Goal: Find specific page/section: Find specific page/section

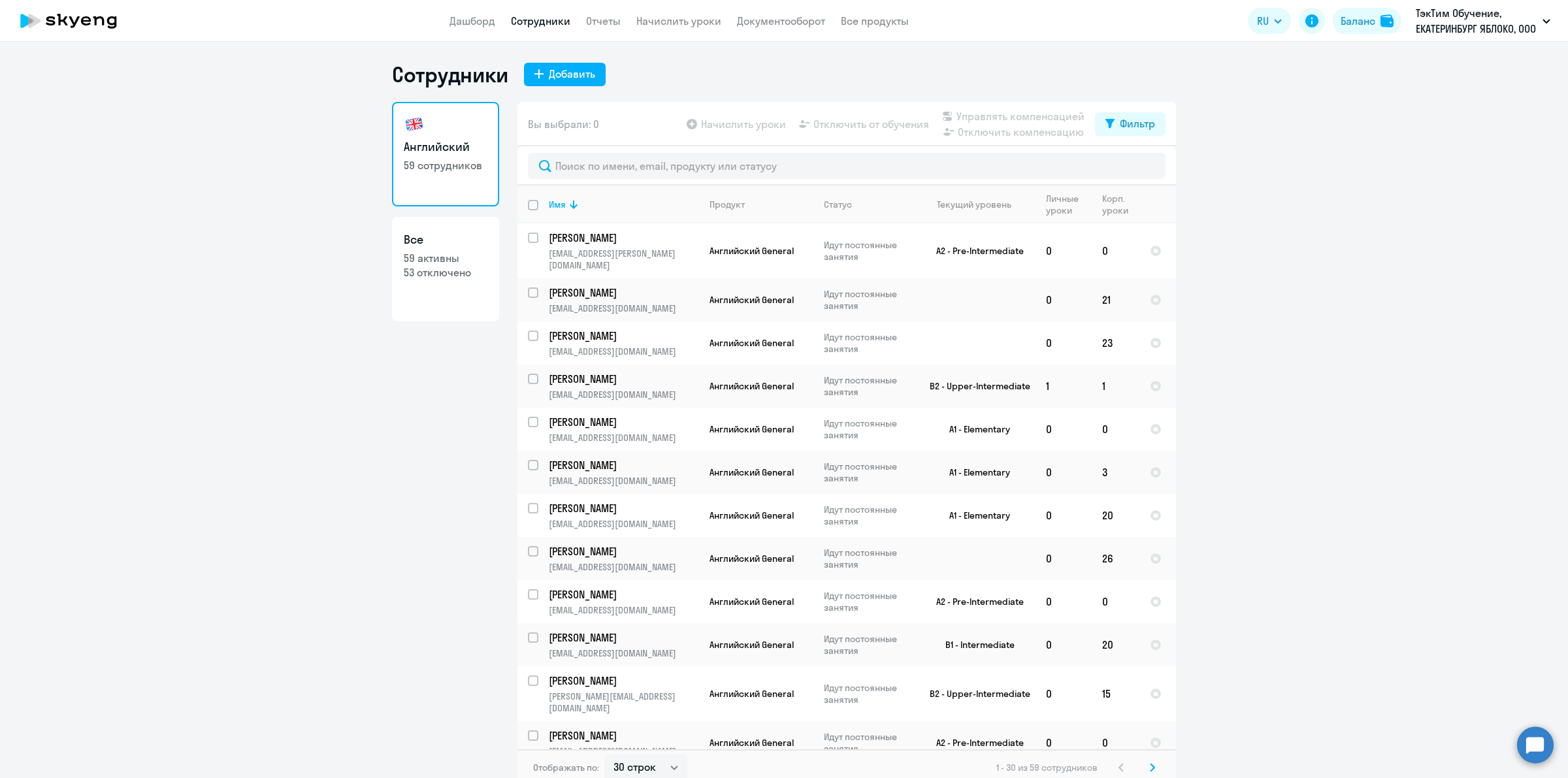
select select "30"
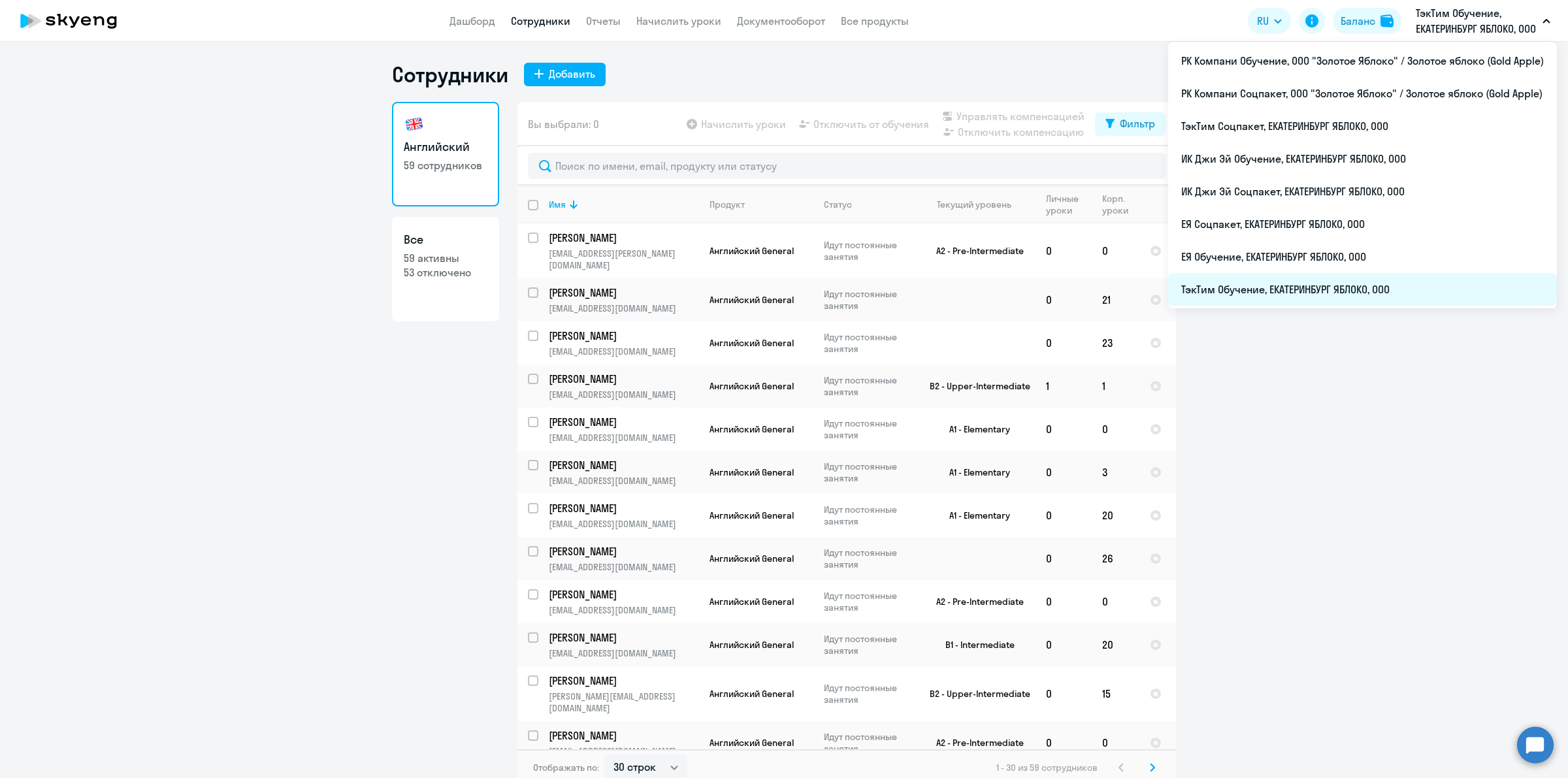
click at [1350, 296] on li "ТэкТим Обучение, ЕКАТЕРИНБУРГ ЯБЛОКО, ООО" at bounding box center [1362, 289] width 389 height 33
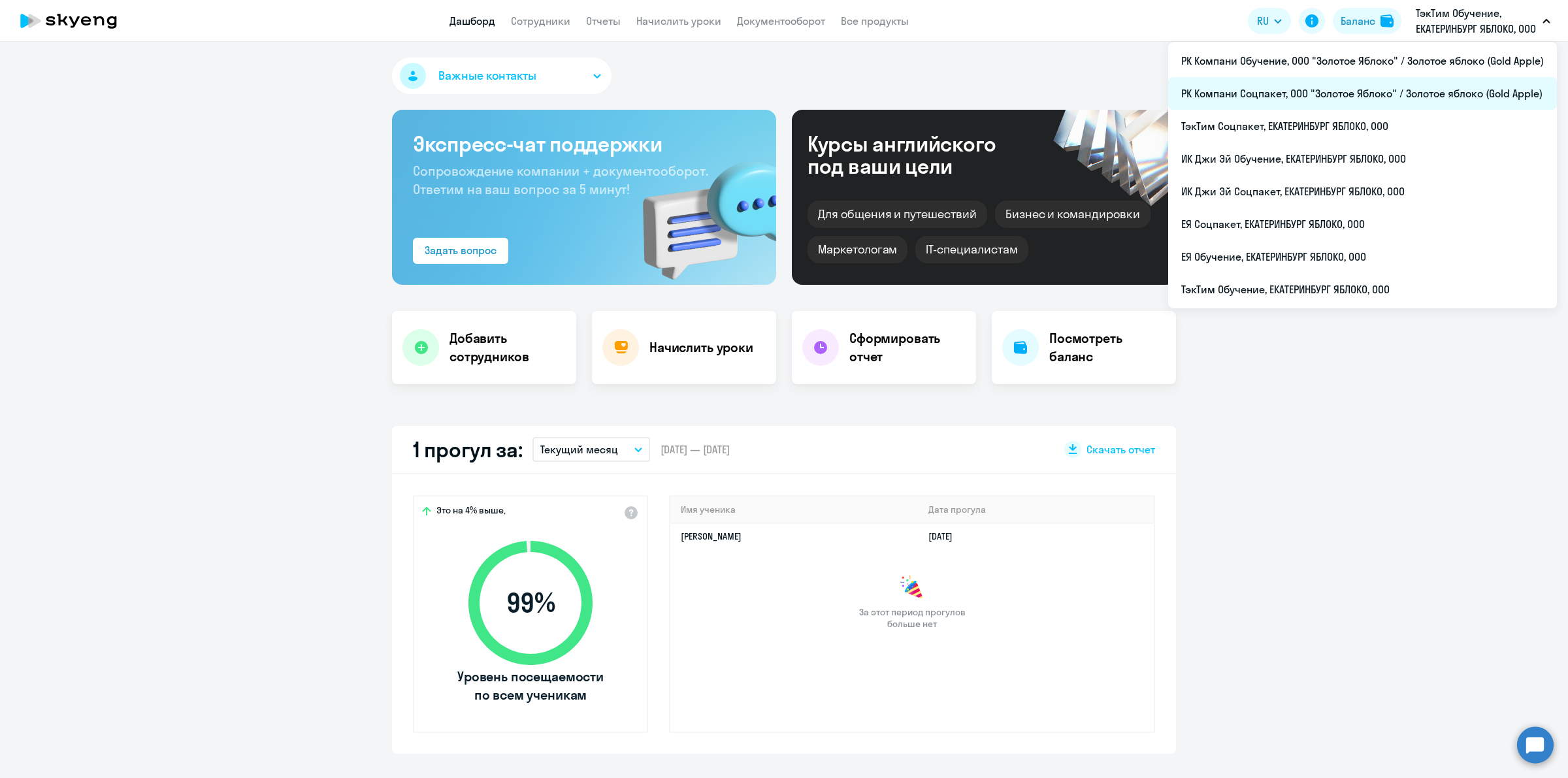
click at [1412, 83] on li "РК Компани Соцпакет, ООО "Золотое Яблоко" / Золотое яблоко (Gold Apple)" at bounding box center [1362, 93] width 389 height 33
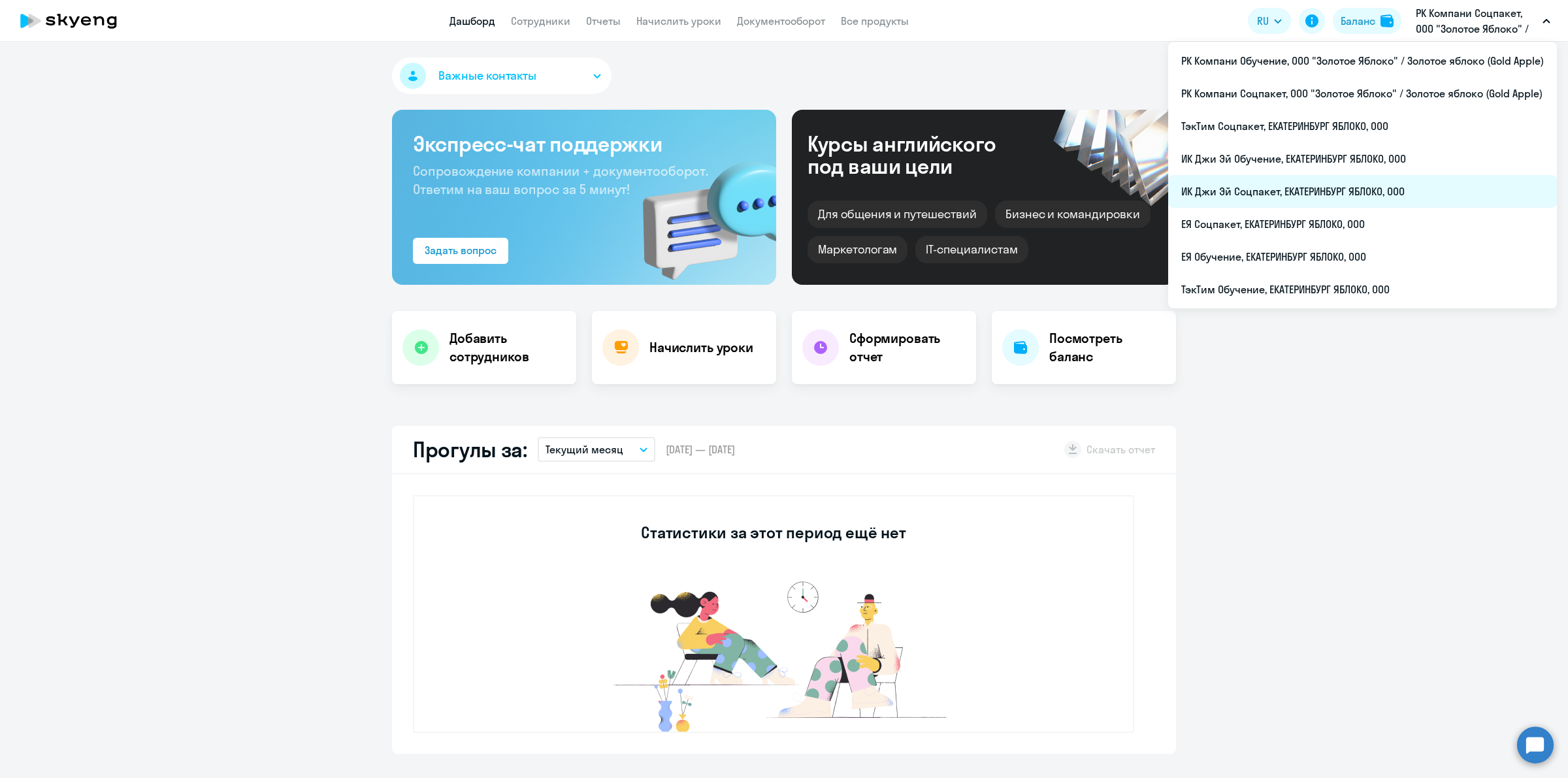
select select "30"
click at [1354, 204] on li "ИК Джи Эй Соцпакет, ЕКАТЕРИНБУРГ ЯБЛОКО, ООО" at bounding box center [1362, 191] width 389 height 33
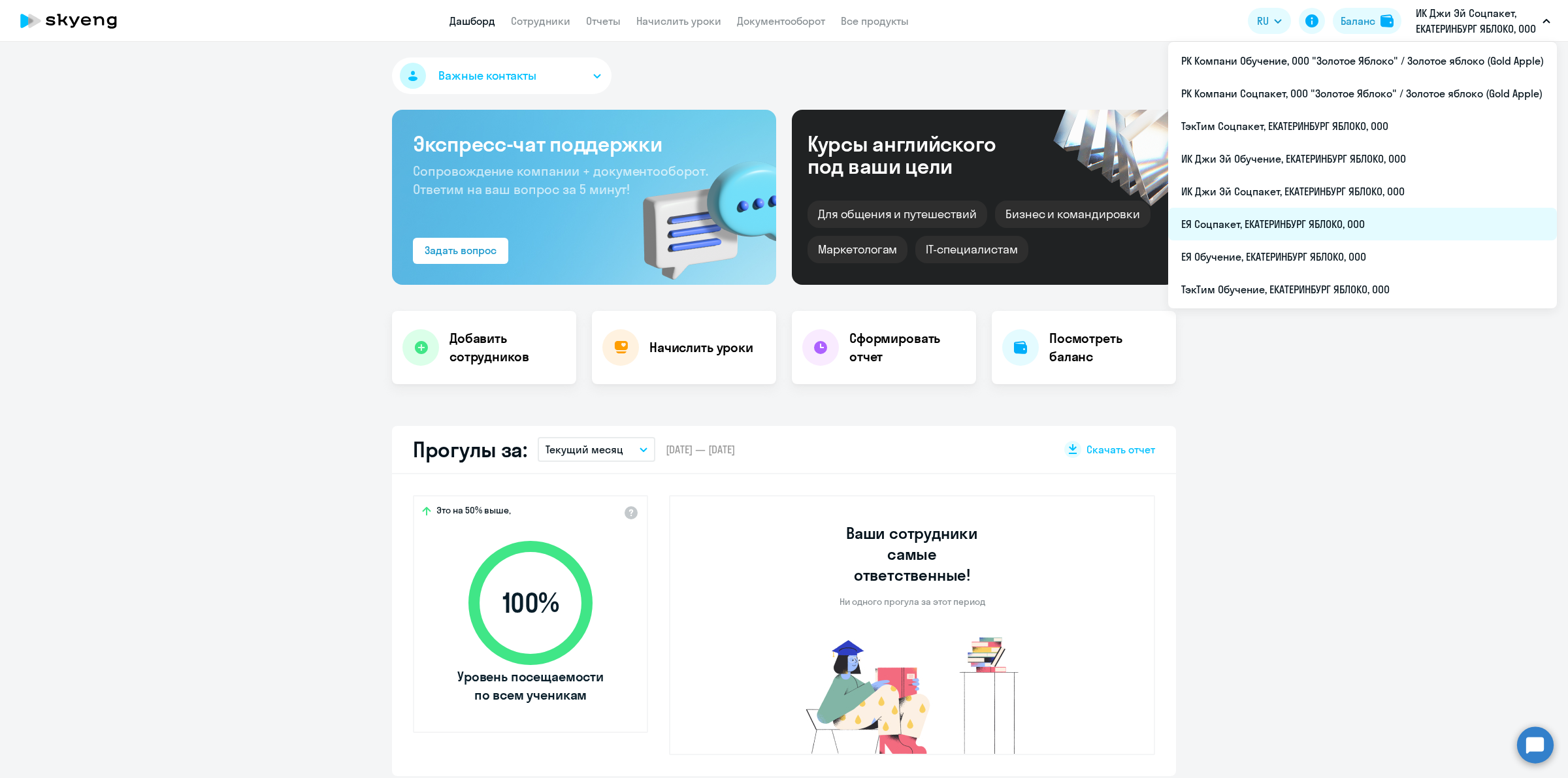
click at [1361, 222] on li "ЕЯ Соцпакет, ЕКАТЕРИНБУРГ ЯБЛОКО, ООО" at bounding box center [1362, 224] width 389 height 33
select select "30"
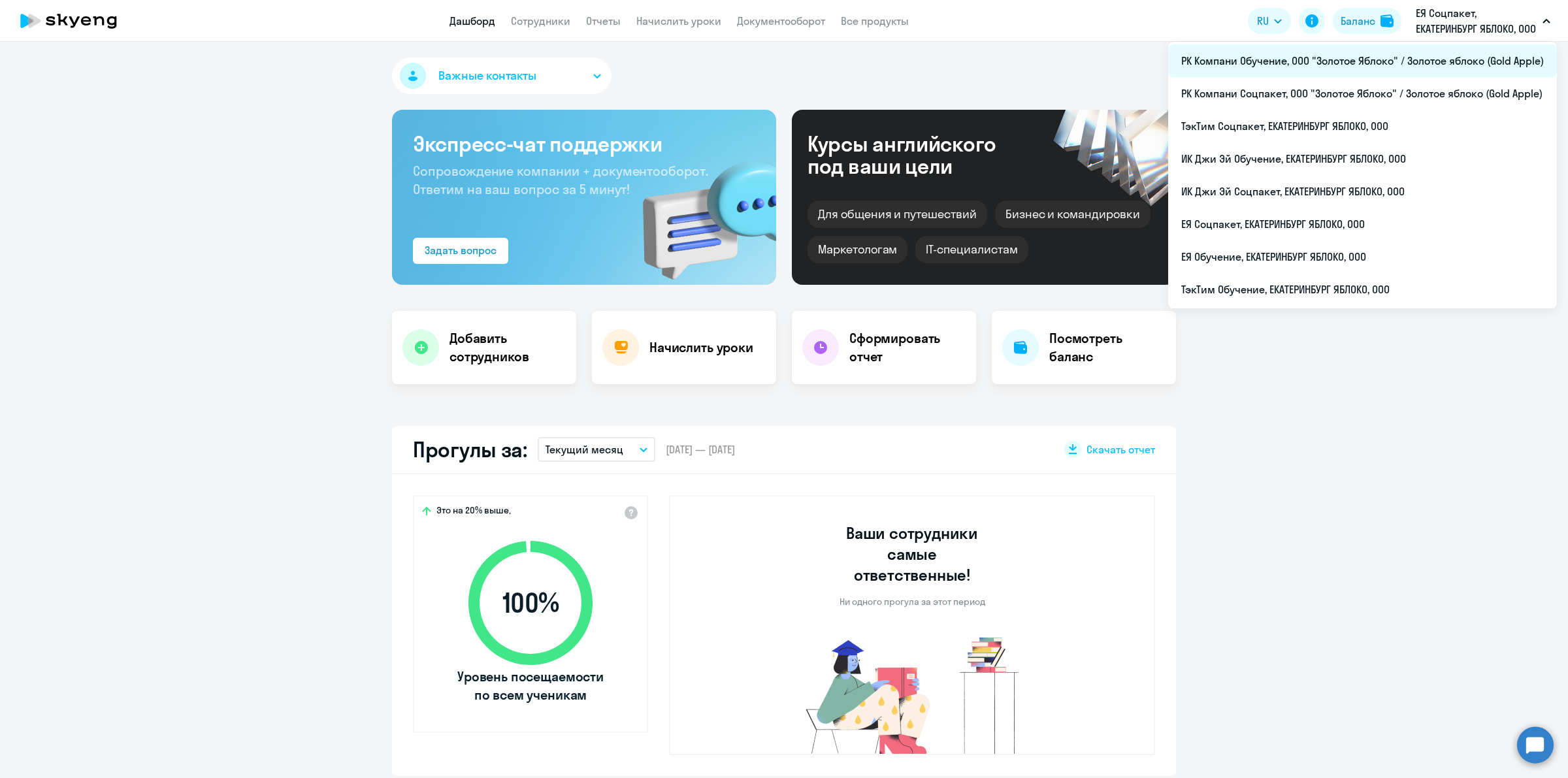
click at [1372, 58] on li "РК Компани Обучение, ООО "Золотое Яблоко" / Золотое яблоко (Gold Apple)" at bounding box center [1362, 60] width 389 height 33
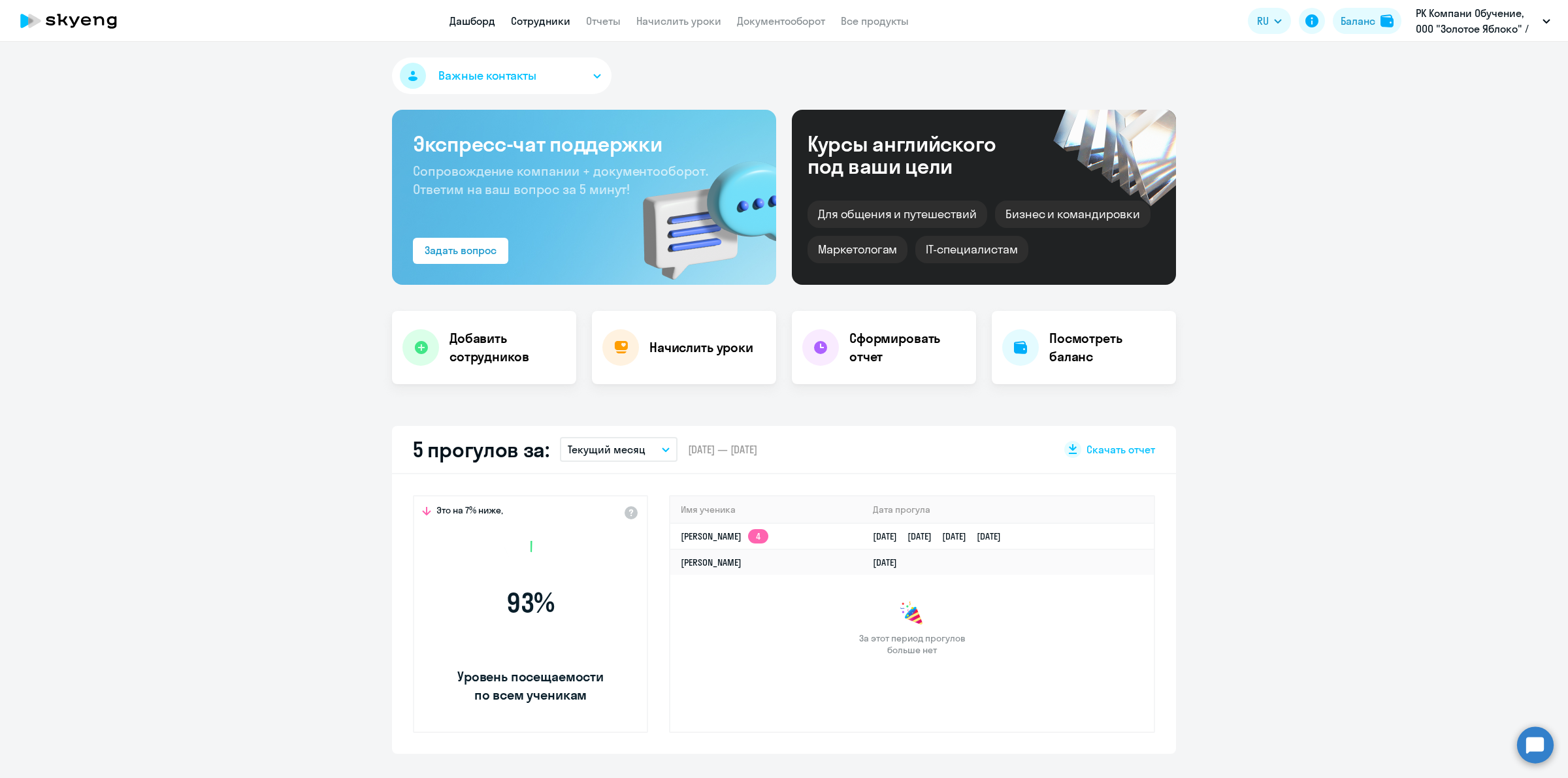
click at [532, 16] on link "Сотрудники" at bounding box center [540, 21] width 59 height 13
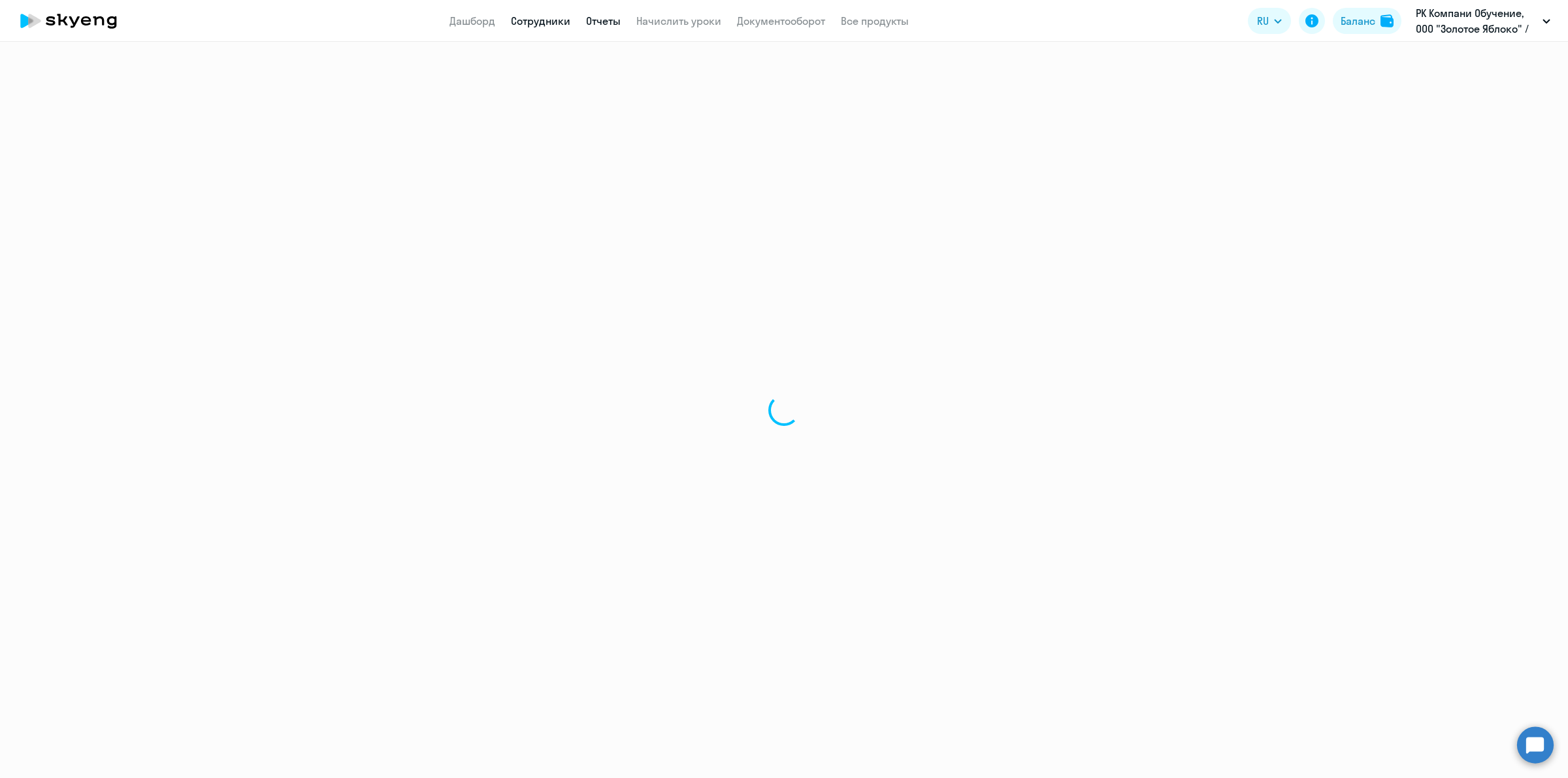
select select "30"
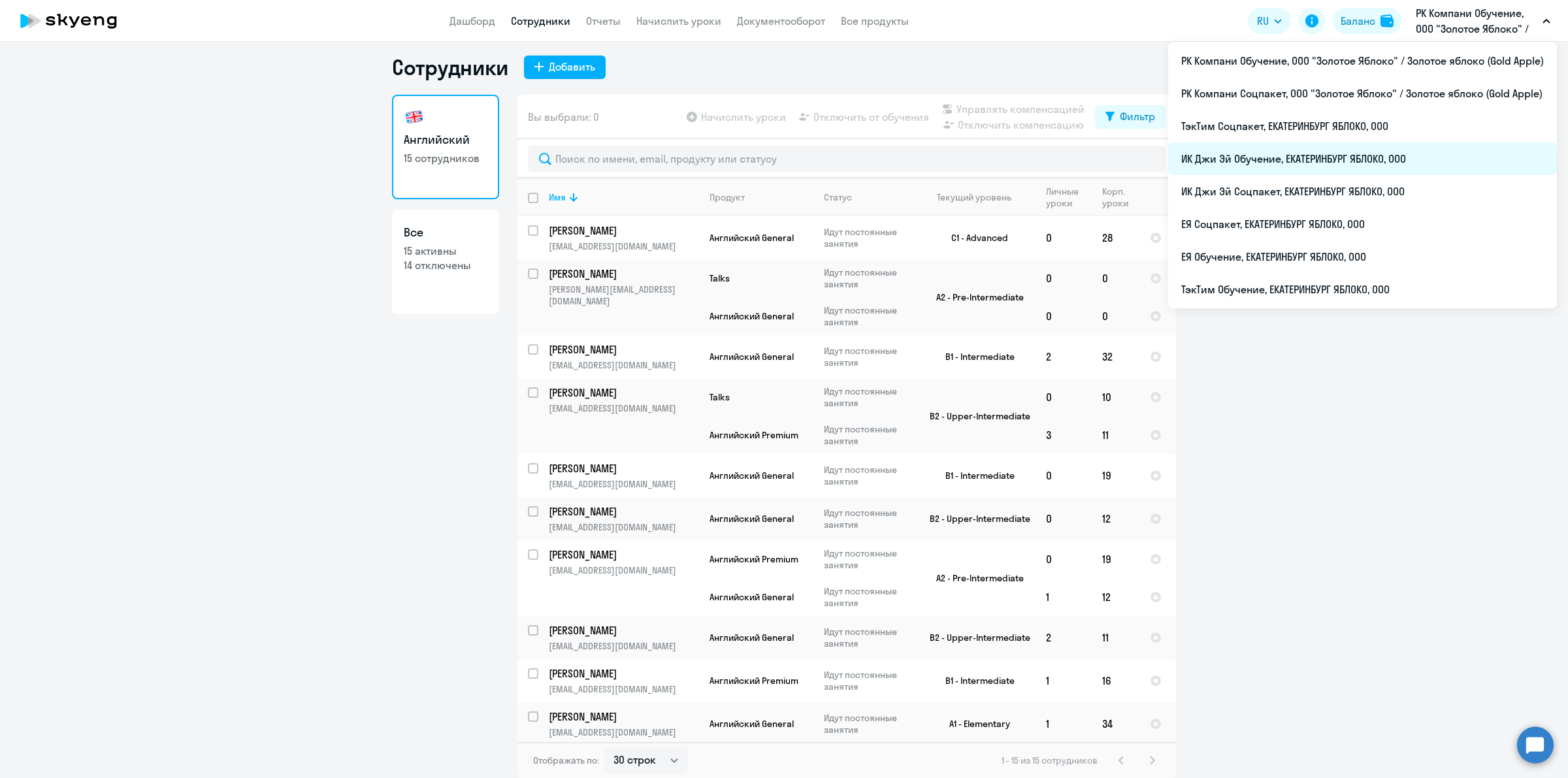
click at [1458, 151] on li "ИК Джи Эй Обучение, ЕКАТЕРИНБУРГ ЯБЛОКО, ООО" at bounding box center [1362, 159] width 389 height 33
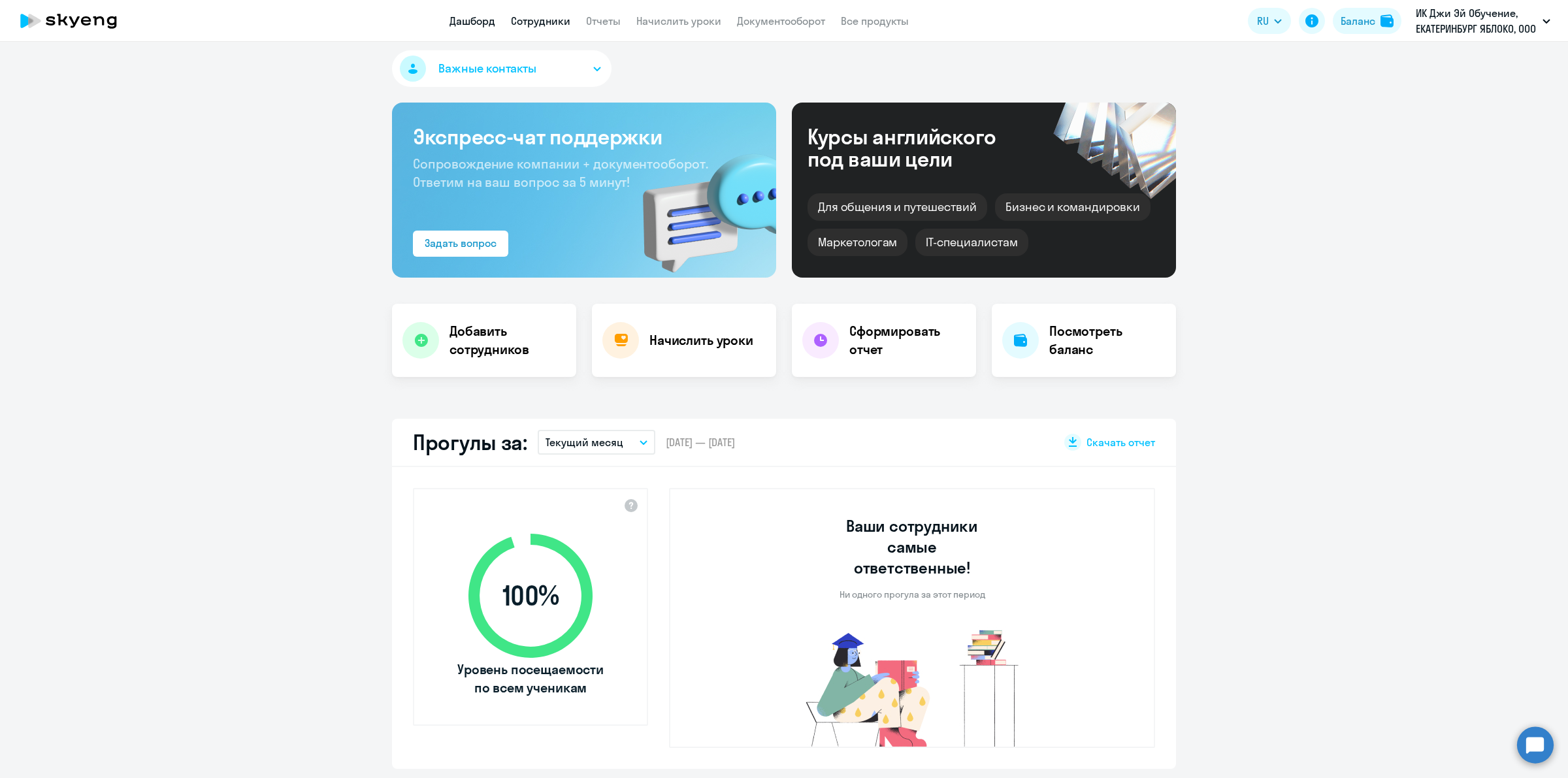
click at [548, 22] on link "Сотрудники" at bounding box center [540, 21] width 59 height 13
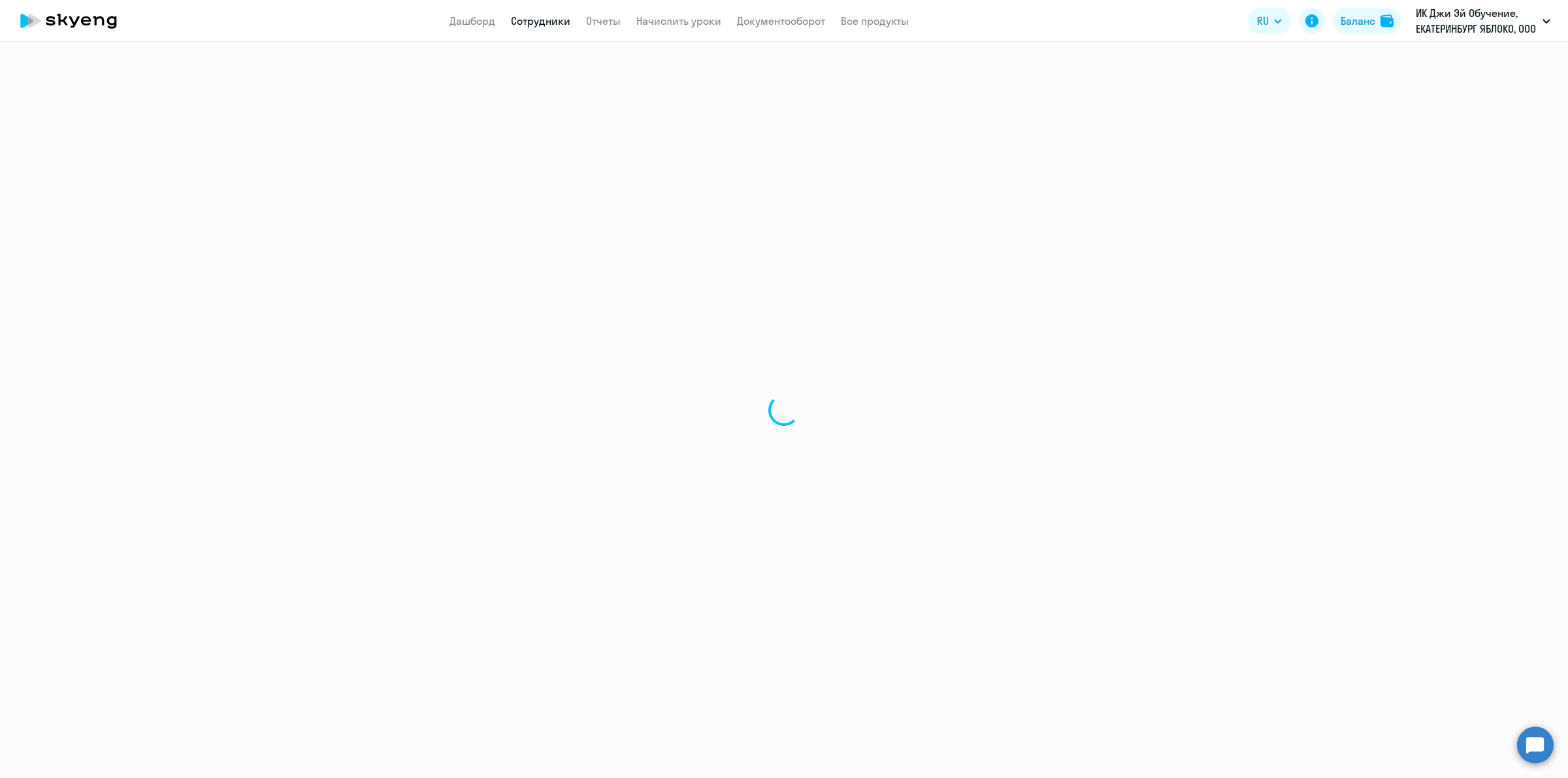
select select "30"
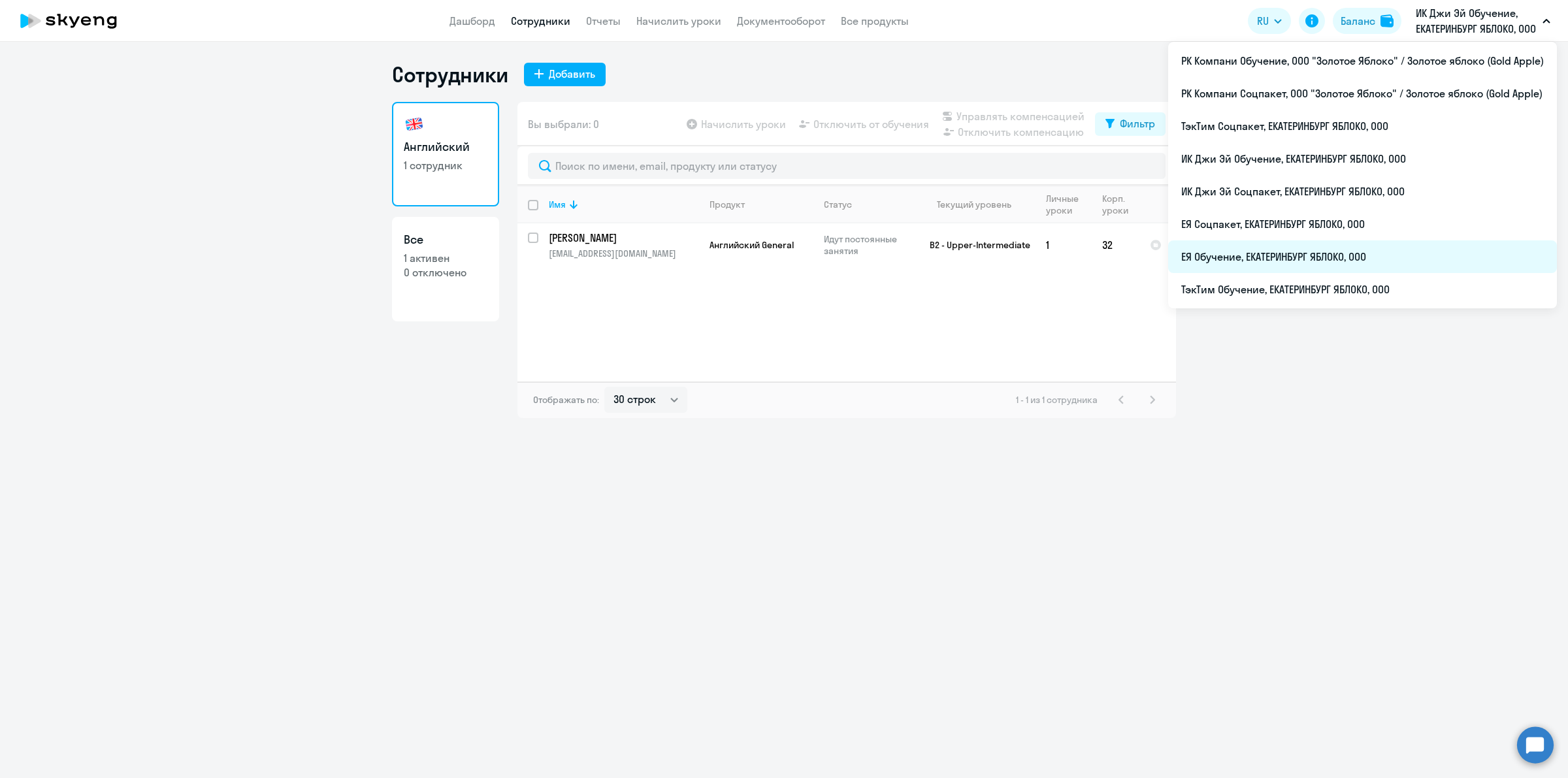
click at [1409, 263] on li "ЕЯ Обучение, ЕКАТЕРИНБУРГ ЯБЛОКО, ООО" at bounding box center [1362, 256] width 389 height 33
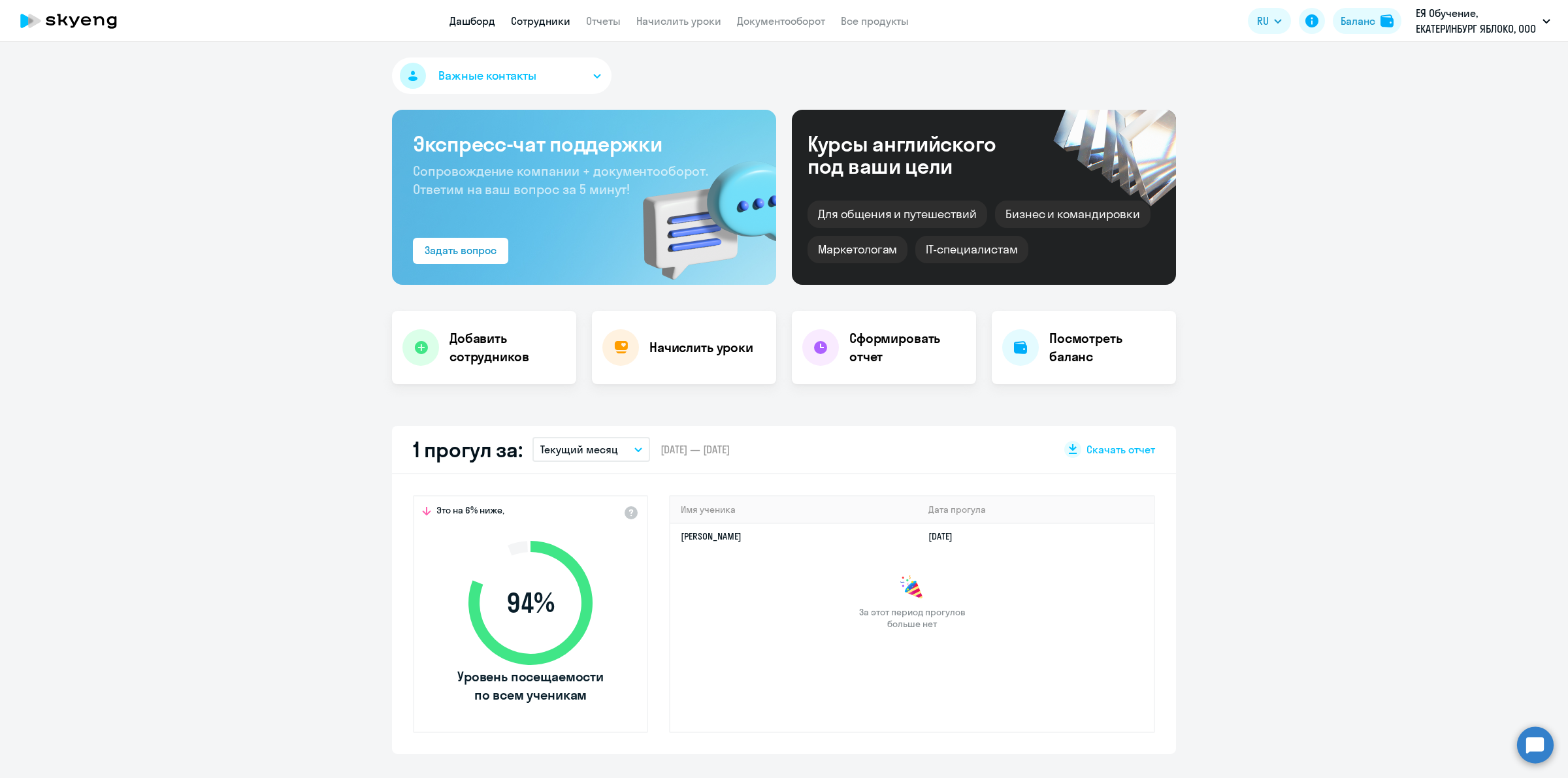
drag, startPoint x: 523, startPoint y: 22, endPoint x: 542, endPoint y: 33, distance: 22.0
click at [521, 22] on link "Сотрудники" at bounding box center [540, 21] width 59 height 13
select select "30"
